Goal: Feedback & Contribution: Submit feedback/report problem

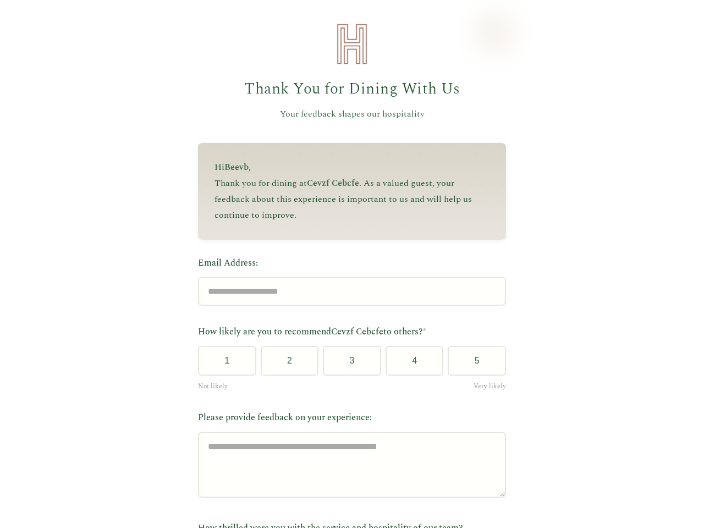
click at [347, 264] on label "Email Address:" at bounding box center [352, 263] width 308 height 14
click at [347, 277] on input "Email Address:" at bounding box center [352, 291] width 308 height 29
click at [347, 264] on label "Email Address:" at bounding box center [352, 263] width 308 height 14
click at [347, 277] on input "Email Address:" at bounding box center [352, 291] width 308 height 29
click at [223, 365] on button "1" at bounding box center [227, 361] width 58 height 30
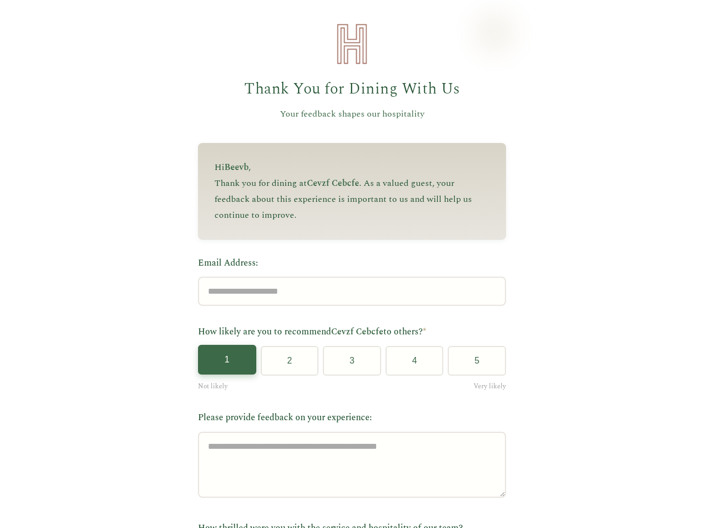
click at [285, 365] on button "2" at bounding box center [290, 361] width 58 height 30
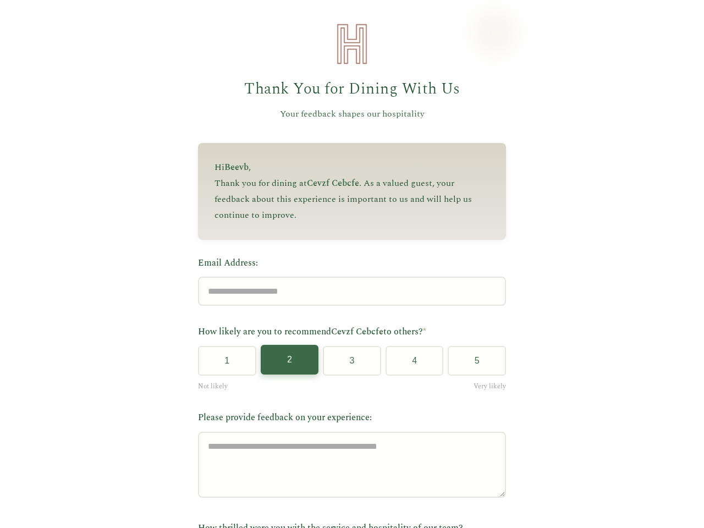
click at [348, 365] on button "3" at bounding box center [352, 361] width 58 height 30
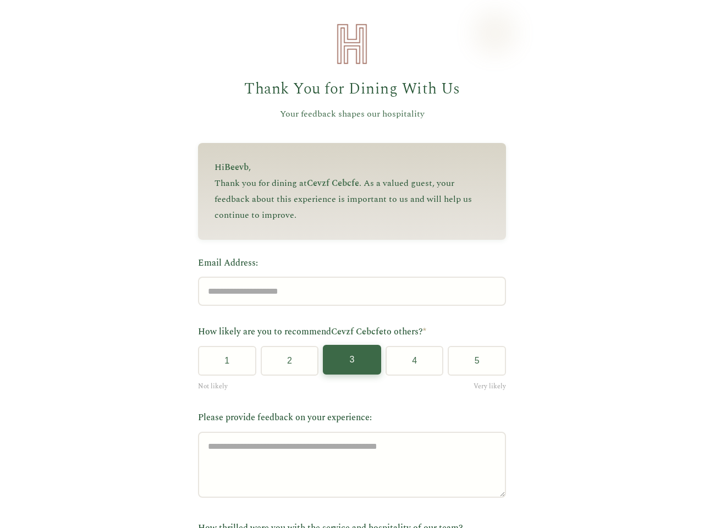
click at [410, 365] on button "4" at bounding box center [415, 361] width 58 height 30
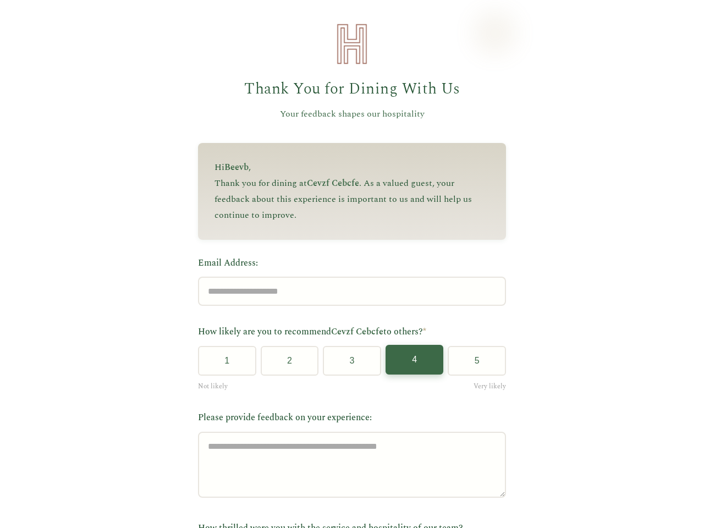
click at [473, 365] on button "5" at bounding box center [477, 361] width 58 height 30
